Goal: Task Accomplishment & Management: Complete application form

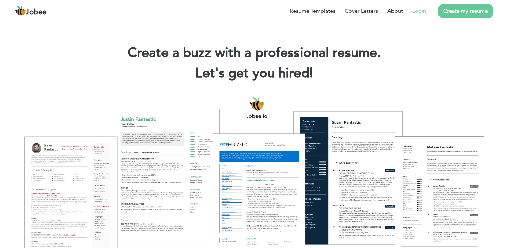
click at [424, 10] on link "Login" at bounding box center [419, 11] width 14 height 8
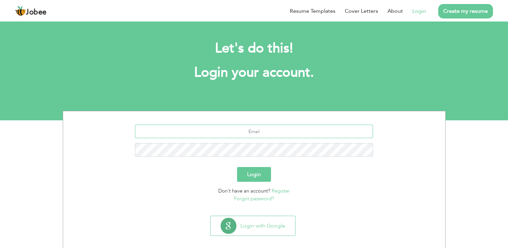
click at [253, 136] on input "text" at bounding box center [254, 130] width 238 height 13
click at [279, 173] on div "Login" at bounding box center [254, 174] width 372 height 15
click at [267, 132] on input "text" at bounding box center [254, 130] width 238 height 13
type input "adrees4234@gmail.com"
click at [257, 214] on section "Login with Google" at bounding box center [254, 234] width 372 height 42
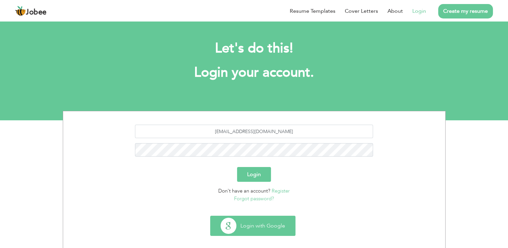
click at [252, 216] on button "Login with Google" at bounding box center [252, 225] width 85 height 19
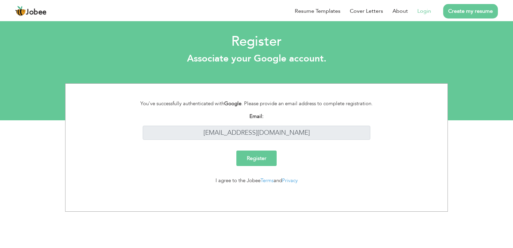
click at [420, 11] on link "Login" at bounding box center [424, 11] width 14 height 8
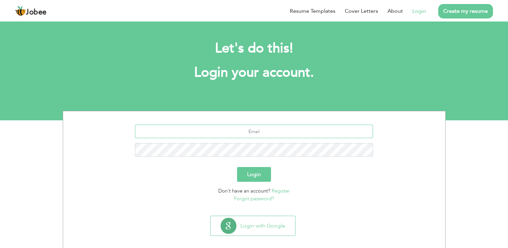
click at [293, 129] on input "text" at bounding box center [254, 130] width 238 height 13
type input "[EMAIL_ADDRESS][DOMAIN_NAME]"
click at [237, 167] on button "Login" at bounding box center [254, 174] width 34 height 15
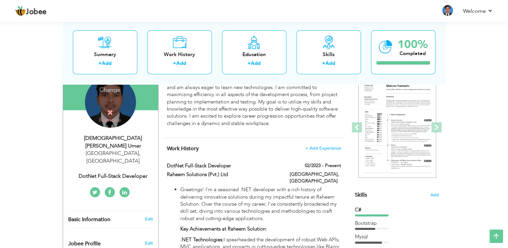
click at [116, 97] on div "Change Remove" at bounding box center [110, 101] width 51 height 51
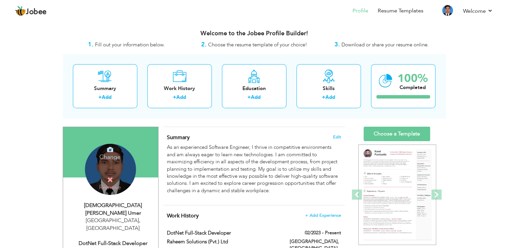
click at [115, 156] on h4 "Change" at bounding box center [110, 152] width 48 height 16
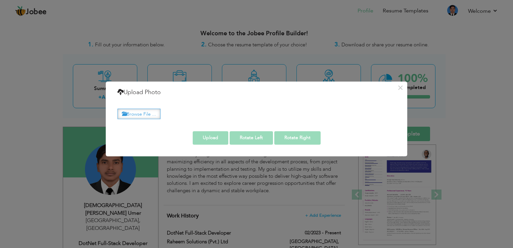
click at [150, 109] on label "Browse File ..." at bounding box center [138, 113] width 43 height 10
click at [0, 0] on input "Browse File ..." at bounding box center [0, 0] width 0 height 0
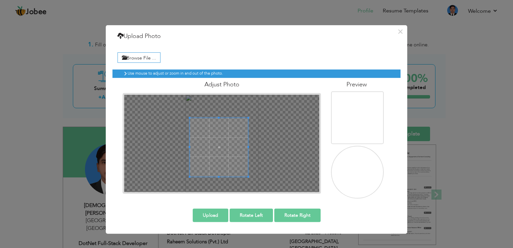
click at [203, 155] on span at bounding box center [219, 147] width 58 height 58
click at [197, 210] on button "Upload" at bounding box center [211, 214] width 36 height 13
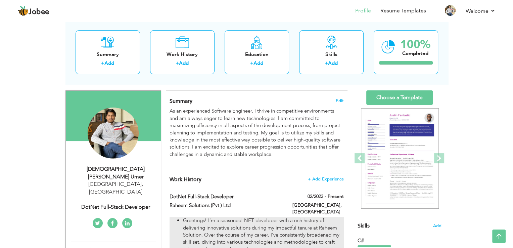
scroll to position [34, 0]
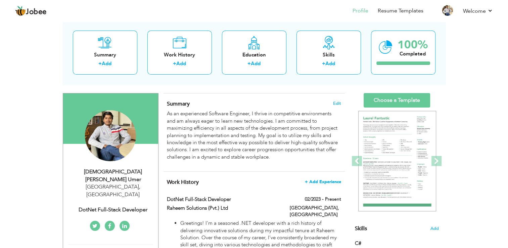
click at [316, 183] on span "+ Add Experience" at bounding box center [323, 181] width 36 height 5
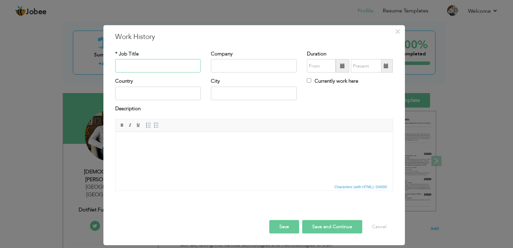
paste input "Full Stack Developer"
type input "Full Stack Developer"
click at [231, 68] on input "text" at bounding box center [254, 65] width 86 height 13
click at [247, 67] on input "text" at bounding box center [254, 65] width 86 height 13
paste input "Meissasoft"
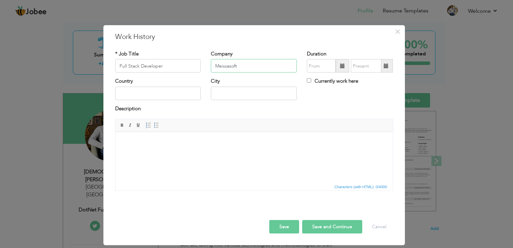
type input "Meissasoft"
click at [345, 67] on span at bounding box center [341, 65] width 13 height 13
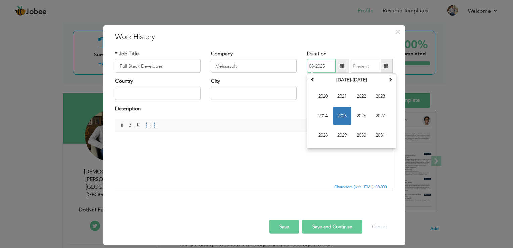
click at [340, 115] on span "2025" at bounding box center [342, 116] width 18 height 18
click at [323, 120] on span "May" at bounding box center [323, 116] width 18 height 18
type input "05/2025"
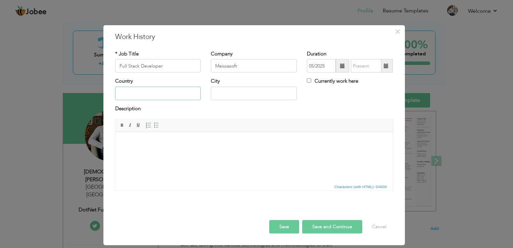
click at [178, 91] on input "text" at bounding box center [158, 93] width 86 height 13
type input "[GEOGRAPHIC_DATA]"
click at [231, 138] on html at bounding box center [253, 142] width 277 height 20
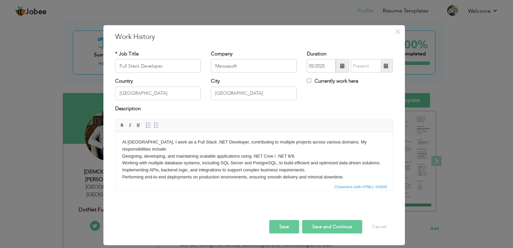
scroll to position [25, 0]
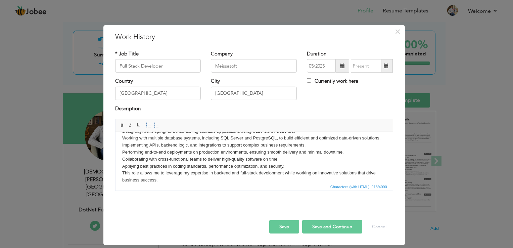
click at [322, 226] on button "Save and Continue" at bounding box center [332, 226] width 60 height 13
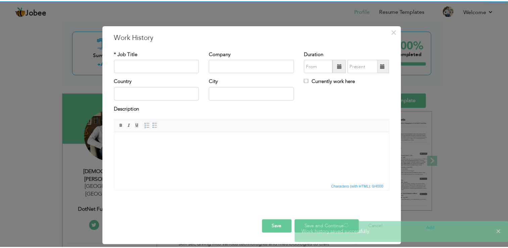
scroll to position [0, 0]
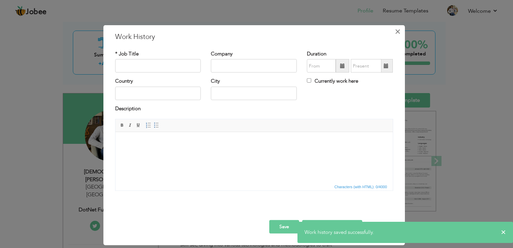
click at [395, 30] on span "×" at bounding box center [398, 31] width 6 height 12
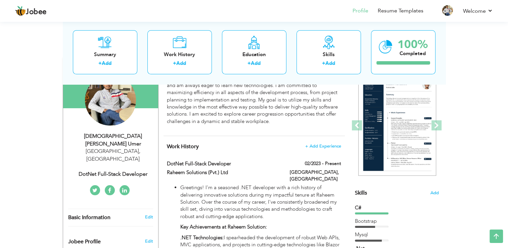
scroll to position [67, 0]
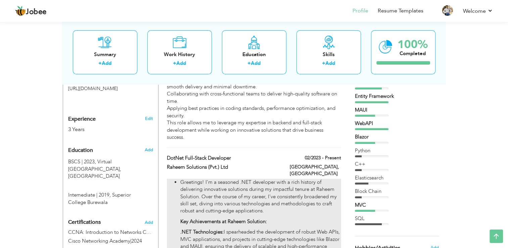
scroll to position [235, 0]
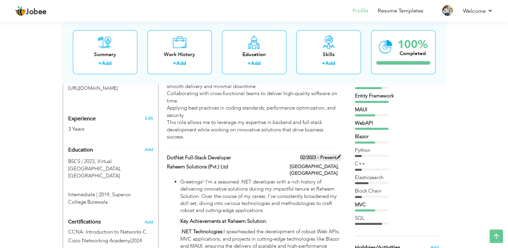
click at [337, 154] on span at bounding box center [338, 156] width 5 height 5
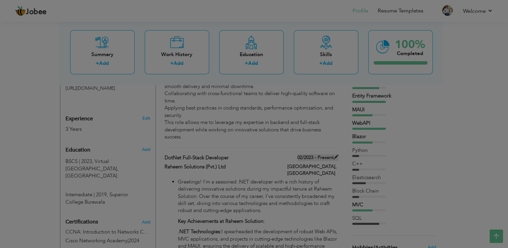
type input "DotNet Full-stack Developer"
type input "Raheem Solutions (Pvt.) Ltd"
type input "02/2023"
type input "[GEOGRAPHIC_DATA]"
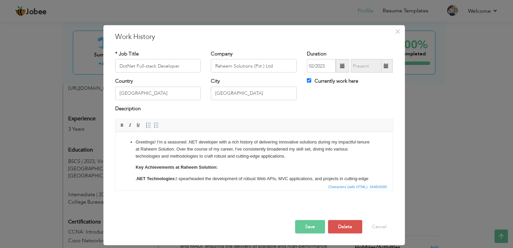
click at [389, 69] on span at bounding box center [385, 65] width 13 height 13
click at [345, 80] on label "Currently work here" at bounding box center [332, 80] width 51 height 7
click at [311, 80] on input "Currently work here" at bounding box center [309, 80] width 4 height 4
checkbox input "false"
click at [384, 63] on span at bounding box center [385, 65] width 5 height 5
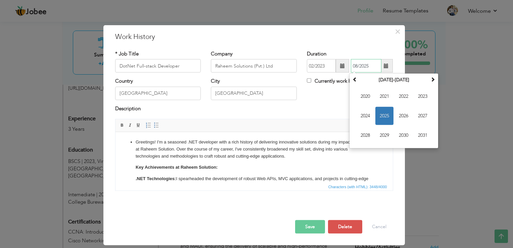
click at [381, 116] on span "2025" at bounding box center [384, 116] width 18 height 18
click at [368, 120] on span "May" at bounding box center [365, 116] width 18 height 18
type input "05/2025"
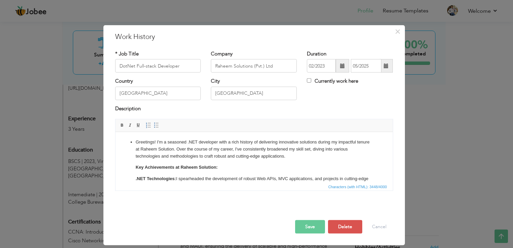
click at [309, 223] on button "Save" at bounding box center [310, 226] width 30 height 13
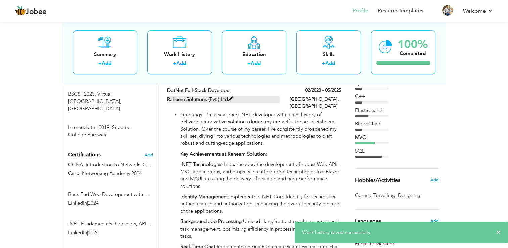
scroll to position [268, 0]
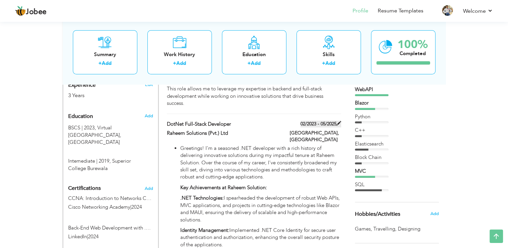
click at [337, 121] on span at bounding box center [338, 123] width 5 height 5
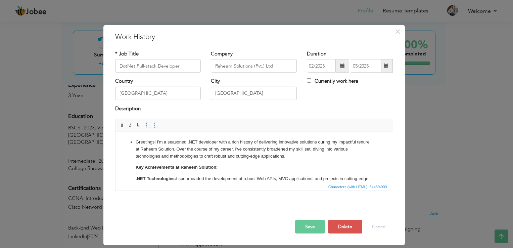
click at [333, 80] on label "Currently work here" at bounding box center [332, 80] width 51 height 7
click at [311, 80] on input "Currently work here" at bounding box center [309, 80] width 4 height 4
checkbox input "true"
click at [341, 66] on span at bounding box center [342, 65] width 5 height 5
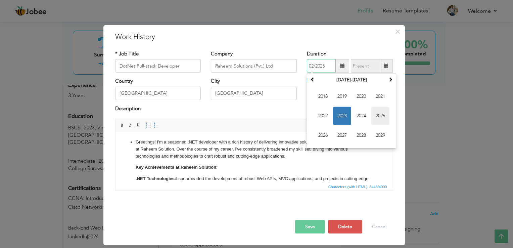
click at [372, 115] on span "2025" at bounding box center [380, 116] width 18 height 18
click at [314, 120] on span "May" at bounding box center [323, 116] width 18 height 18
type input "05/2025"
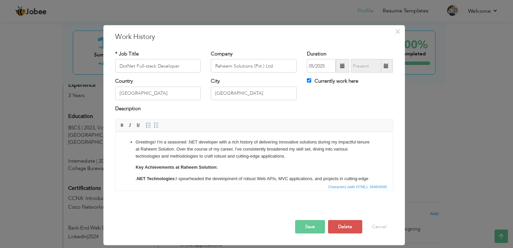
click at [310, 226] on button "Save" at bounding box center [310, 226] width 30 height 13
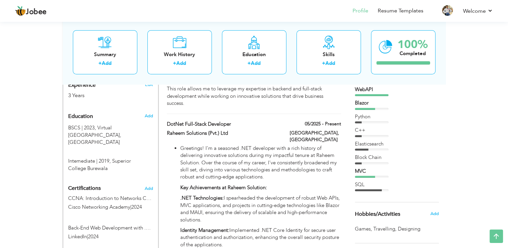
click at [366, 138] on div "C# Bootstrap Mysql .Net MAUI C++" at bounding box center [397, 98] width 84 height 187
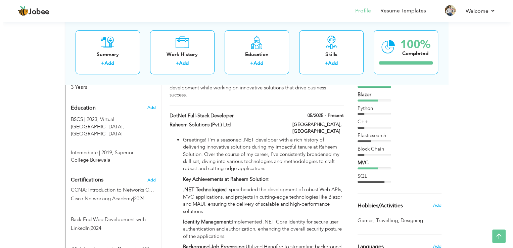
scroll to position [168, 0]
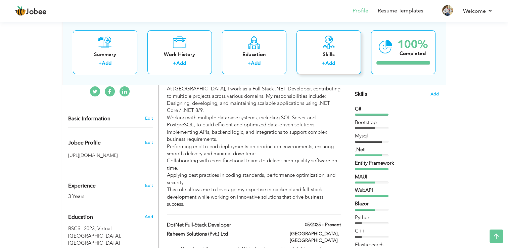
click at [334, 41] on icon at bounding box center [328, 42] width 13 height 13
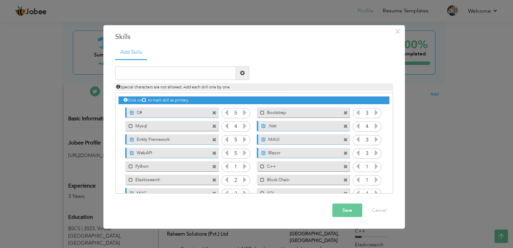
click at [375, 155] on icon at bounding box center [376, 153] width 6 height 6
click at [355, 153] on icon at bounding box center [358, 153] width 6 height 6
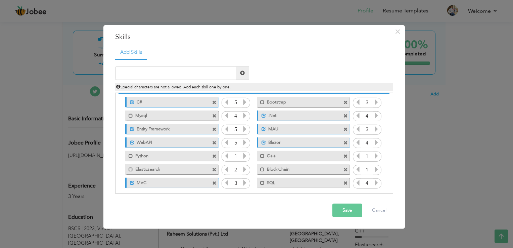
scroll to position [15, 0]
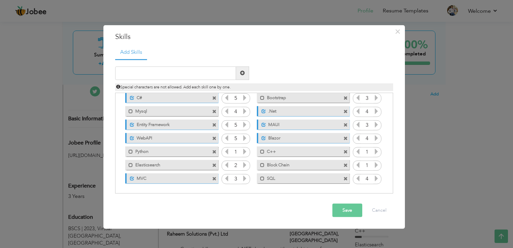
click at [246, 177] on icon at bounding box center [245, 178] width 6 height 6
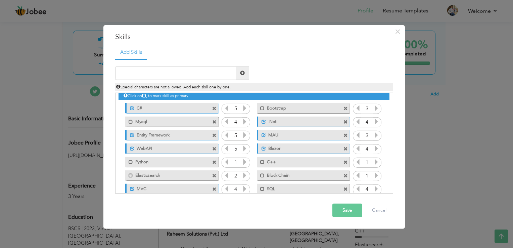
scroll to position [0, 0]
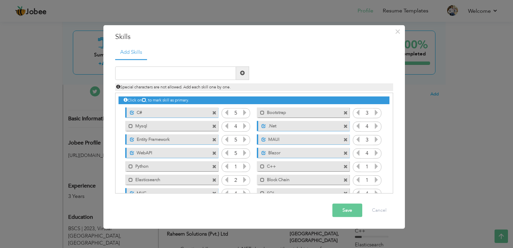
click at [373, 127] on icon at bounding box center [376, 126] width 6 height 6
click at [378, 138] on div "3" at bounding box center [367, 140] width 29 height 10
click at [375, 139] on icon at bounding box center [376, 139] width 6 height 6
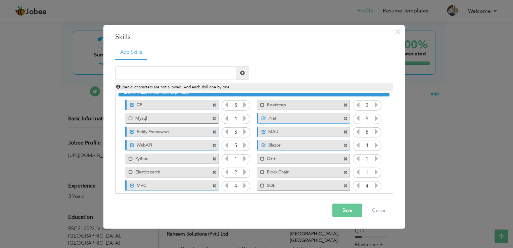
scroll to position [15, 0]
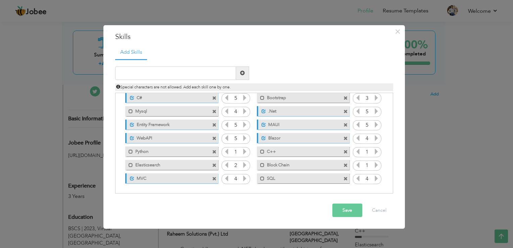
click at [376, 177] on icon at bounding box center [376, 178] width 6 height 6
click at [338, 205] on button "Save" at bounding box center [347, 209] width 30 height 13
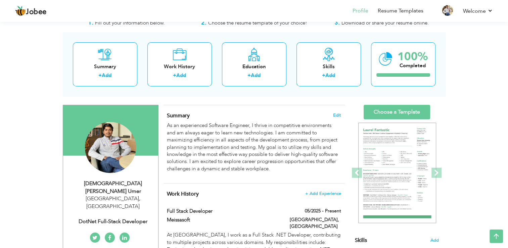
scroll to position [0, 0]
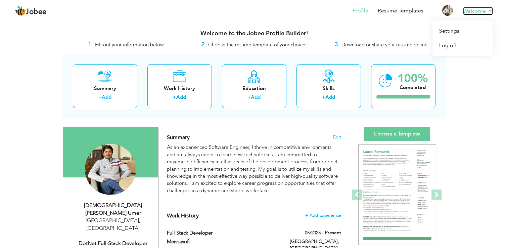
click at [470, 13] on link "Welcome" at bounding box center [478, 11] width 30 height 8
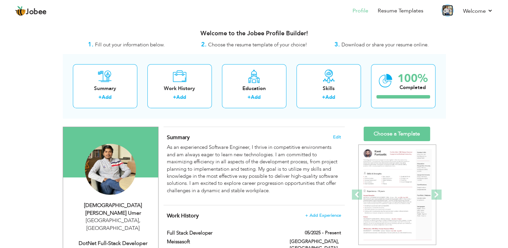
click at [447, 10] on img at bounding box center [447, 10] width 11 height 11
click at [357, 28] on div "Welcome to the Jobee Profile Builder!" at bounding box center [254, 31] width 382 height 17
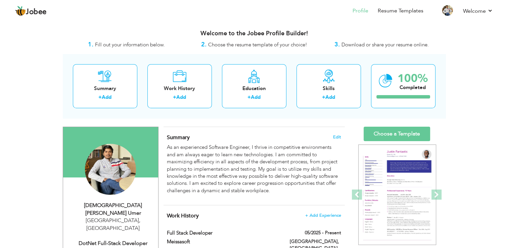
click at [353, 43] on span "Download or share your resume online." at bounding box center [384, 44] width 87 height 7
click at [401, 135] on link "Choose a Template" at bounding box center [396, 133] width 66 height 14
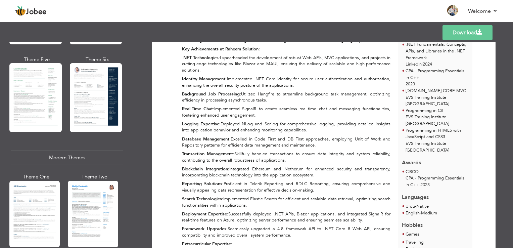
scroll to position [134, 0]
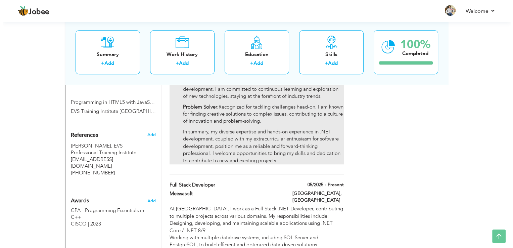
scroll to position [537, 0]
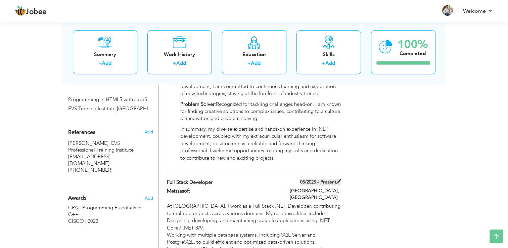
click at [338, 179] on span at bounding box center [338, 181] width 5 height 5
type input "Full Stack Developer"
type input "Meissasoft"
type input "05/2025"
type input "[GEOGRAPHIC_DATA]"
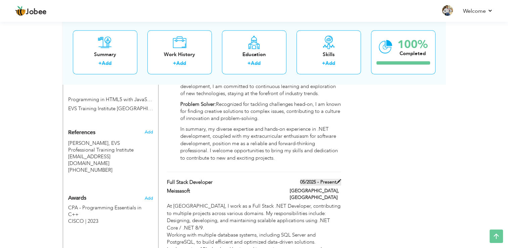
type input "[GEOGRAPHIC_DATA]"
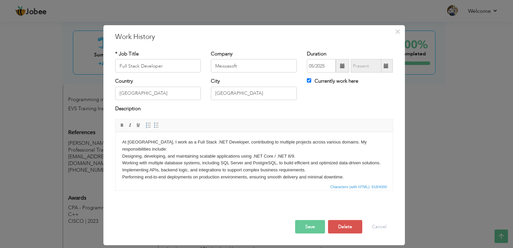
click at [326, 83] on label "Currently work here" at bounding box center [332, 80] width 51 height 7
click at [311, 83] on input "Currently work here" at bounding box center [309, 80] width 4 height 4
checkbox input "false"
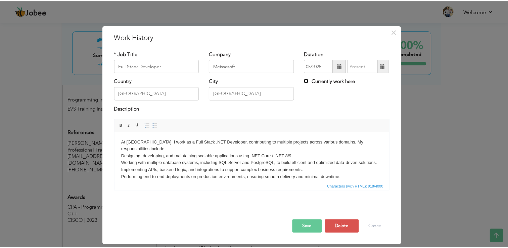
scroll to position [543, 0]
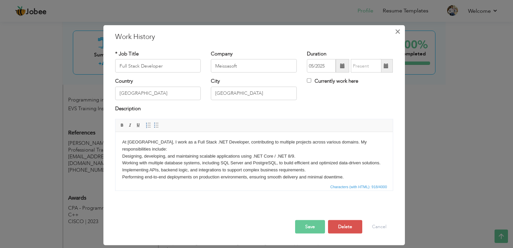
click at [397, 30] on span "×" at bounding box center [398, 31] width 6 height 12
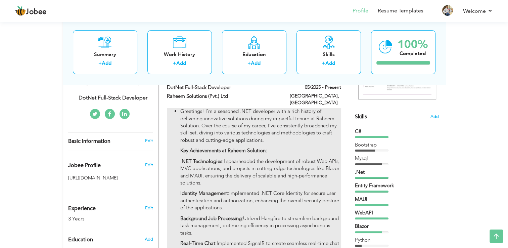
scroll to position [141, 0]
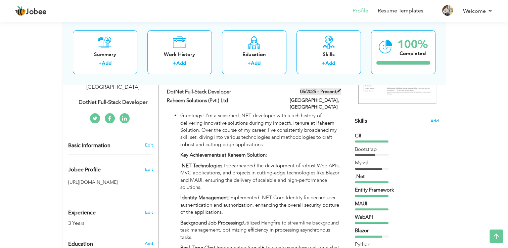
click at [326, 91] on label "05/2025 - Present" at bounding box center [320, 91] width 41 height 7
type input "DotNet Full-stack Developer"
type input "Raheem Solutions (Pvt.) Ltd"
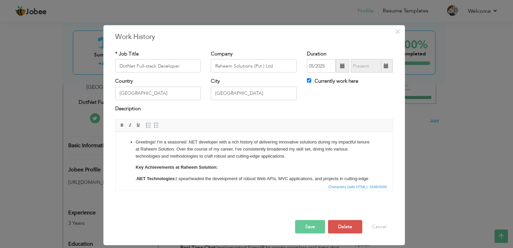
click at [341, 80] on label "Currently work here" at bounding box center [332, 80] width 51 height 7
click at [311, 80] on input "Currently work here" at bounding box center [309, 80] width 4 height 4
checkbox input "false"
click at [341, 69] on span at bounding box center [341, 65] width 13 height 13
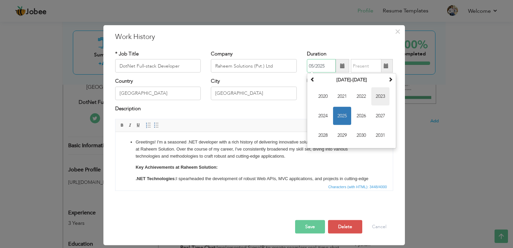
click at [376, 97] on span "2023" at bounding box center [380, 96] width 18 height 18
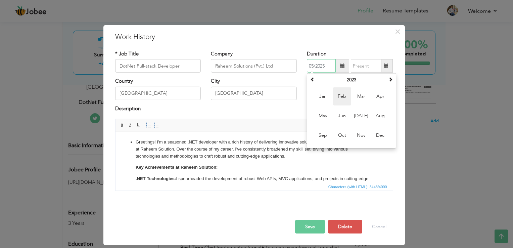
click at [347, 100] on span "Feb" at bounding box center [342, 96] width 18 height 18
type input "02/2023"
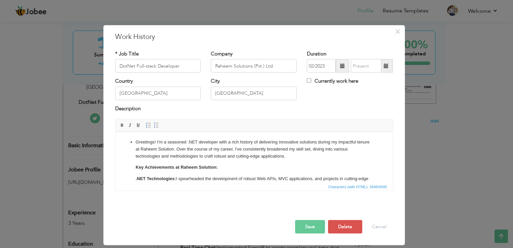
click at [388, 67] on span at bounding box center [385, 65] width 5 height 5
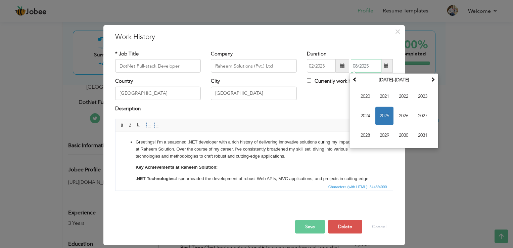
click at [384, 111] on span "2025" at bounding box center [384, 116] width 18 height 18
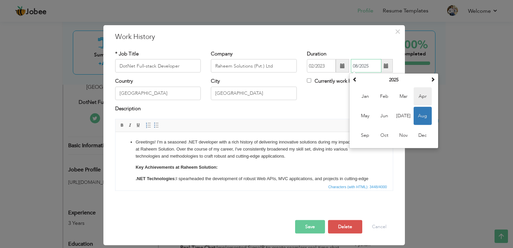
click at [422, 96] on span "Apr" at bounding box center [422, 96] width 18 height 18
type input "04/2025"
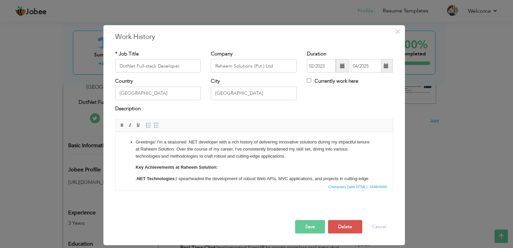
click at [377, 102] on div "Country Pakistan City Lahore Currently work here" at bounding box center [254, 90] width 288 height 27
click at [315, 226] on button "Save" at bounding box center [310, 226] width 30 height 13
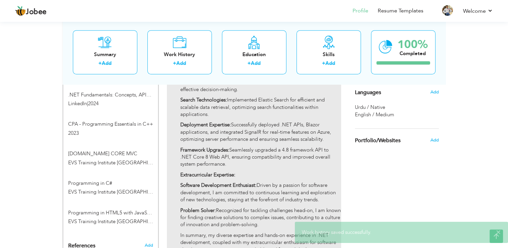
scroll to position [510, 0]
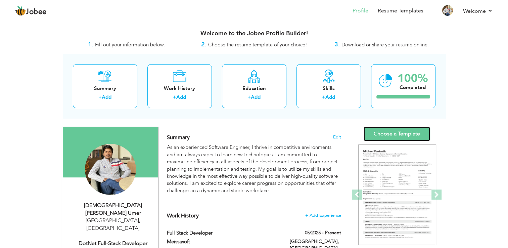
click at [376, 133] on link "Choose a Template" at bounding box center [396, 133] width 66 height 14
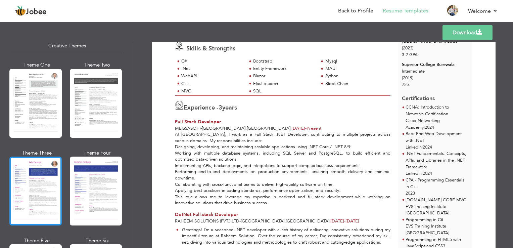
scroll to position [872, 0]
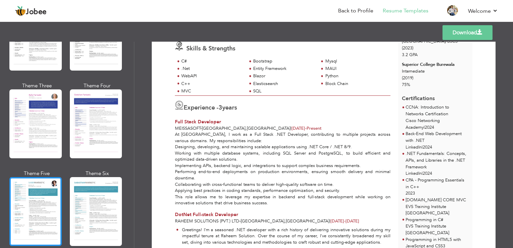
click at [51, 202] on div at bounding box center [35, 211] width 52 height 69
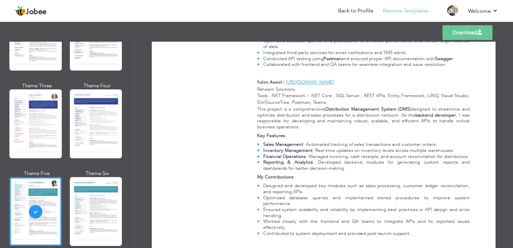
scroll to position [946, 0]
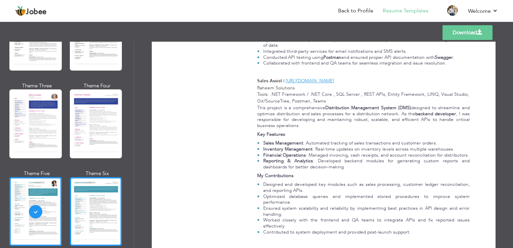
click at [103, 194] on div at bounding box center [96, 211] width 52 height 69
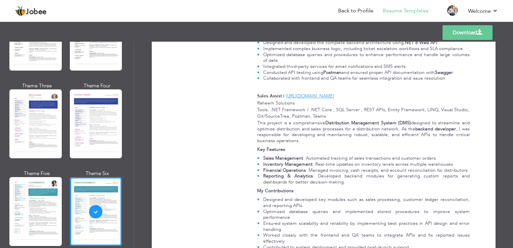
scroll to position [920, 0]
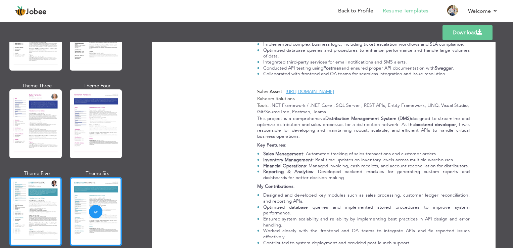
click at [45, 194] on div at bounding box center [35, 211] width 52 height 69
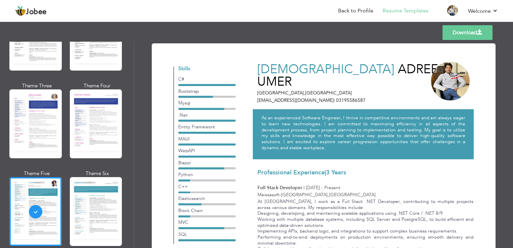
click at [459, 36] on link "Download" at bounding box center [467, 32] width 50 height 15
